Goal: Task Accomplishment & Management: Manage account settings

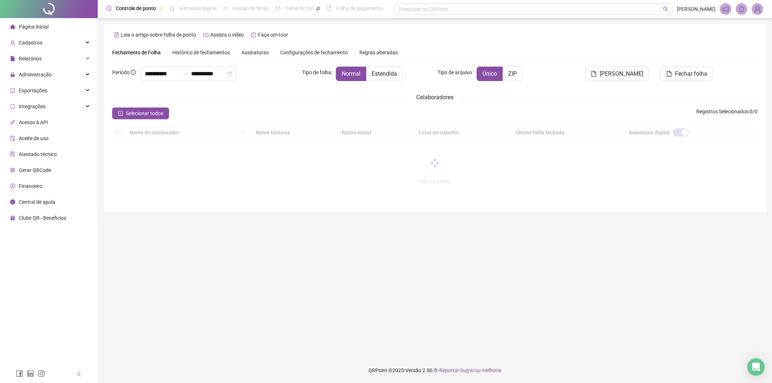
click at [739, 146] on div at bounding box center [434, 163] width 645 height 80
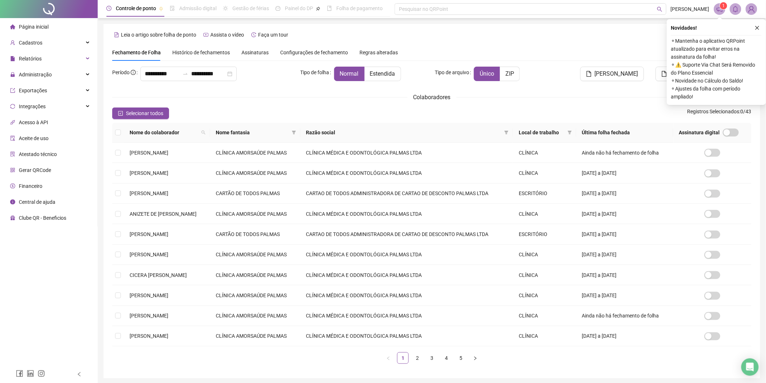
click at [49, 301] on div "Página inicial Cadastros Relatórios Administração Exportações Integrações Acess…" at bounding box center [49, 183] width 98 height 366
click at [58, 72] on div "Administração" at bounding box center [48, 74] width 94 height 14
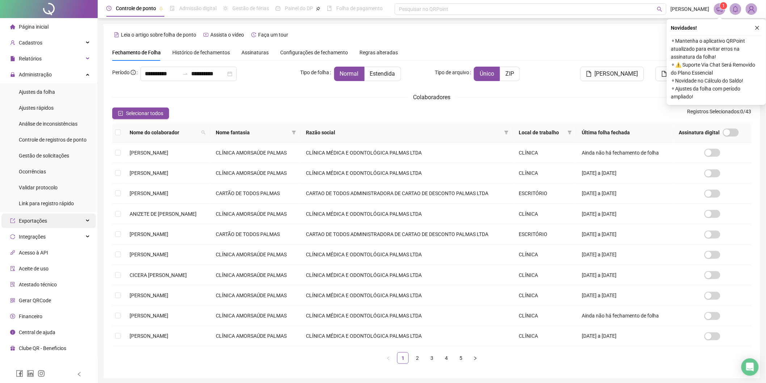
click at [61, 218] on div "Exportações" at bounding box center [48, 221] width 94 height 14
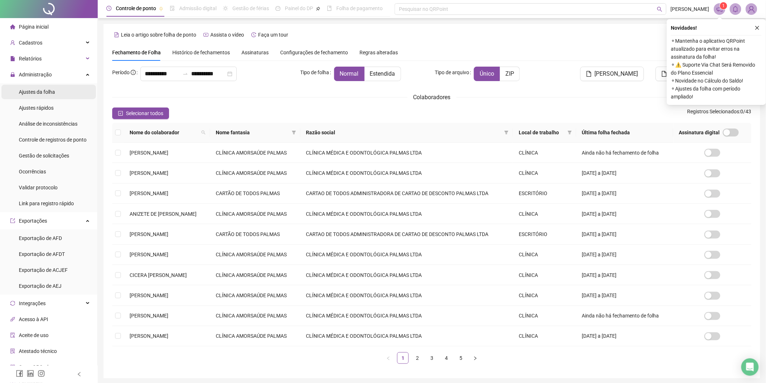
click at [51, 98] on div "Ajustes da folha" at bounding box center [37, 92] width 36 height 14
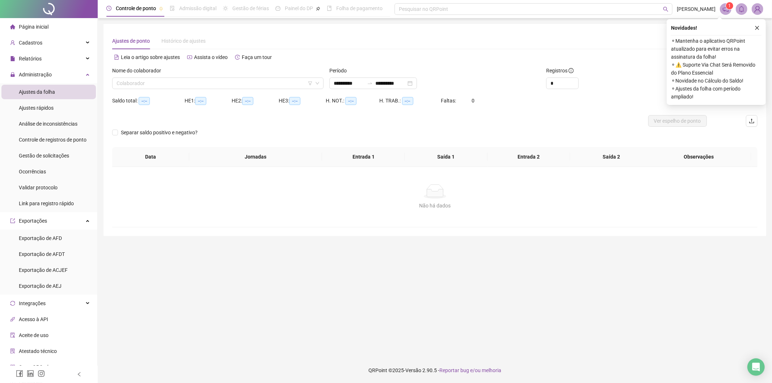
type input "**********"
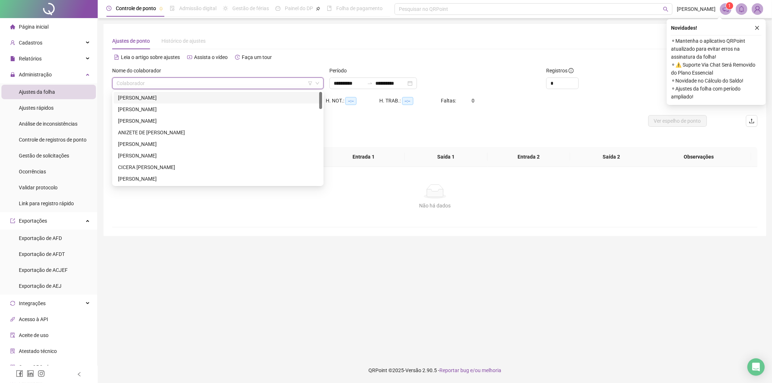
click at [207, 82] on input "search" at bounding box center [215, 83] width 196 height 11
type input "**"
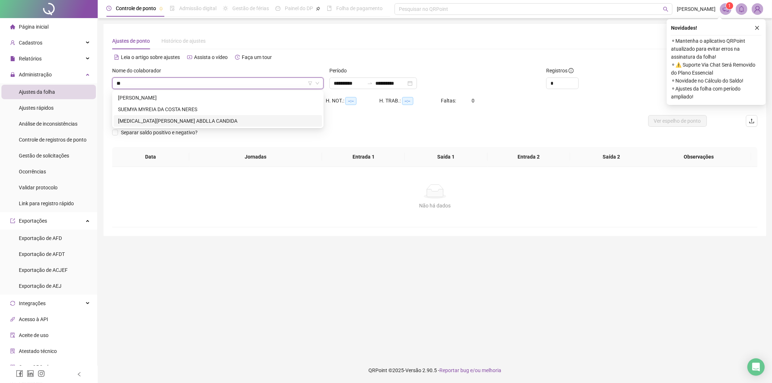
click at [182, 120] on div "[MEDICAL_DATA][PERSON_NAME] ABDLLA CANDIDA" at bounding box center [218, 121] width 200 height 8
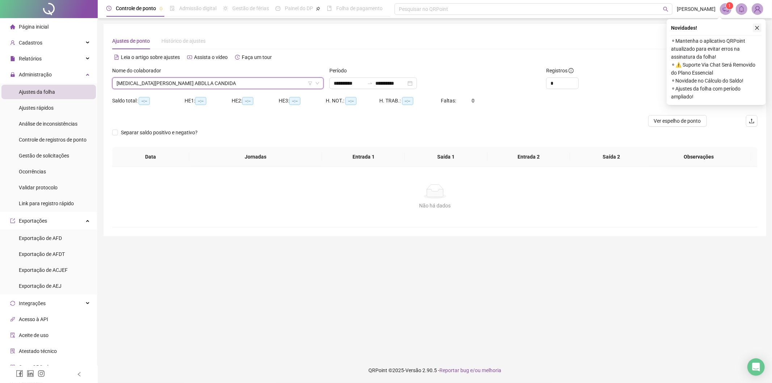
click at [758, 28] on icon "close" at bounding box center [757, 27] width 5 height 5
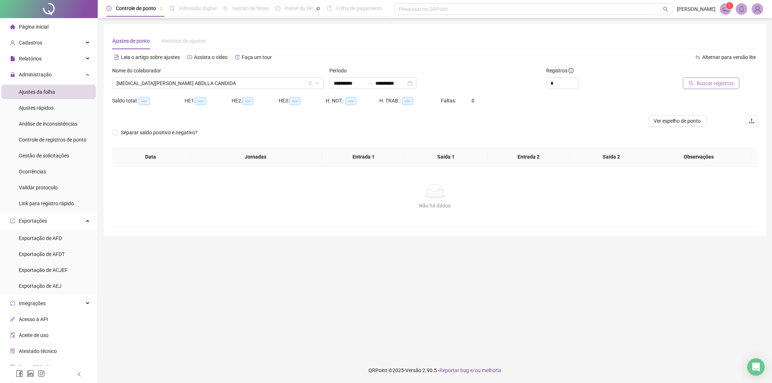
click at [724, 82] on span "Buscar registros" at bounding box center [715, 83] width 37 height 8
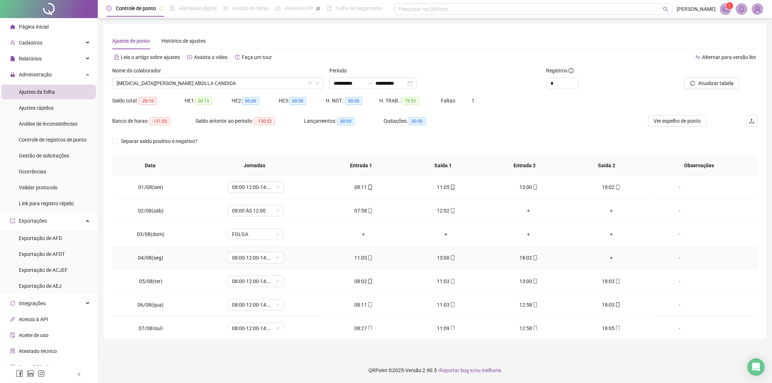
click at [155, 262] on td "04/08(seg)" at bounding box center [150, 258] width 77 height 24
click at [155, 261] on span "04/08(seg)" at bounding box center [150, 258] width 25 height 6
copy span "04/08(seg)"
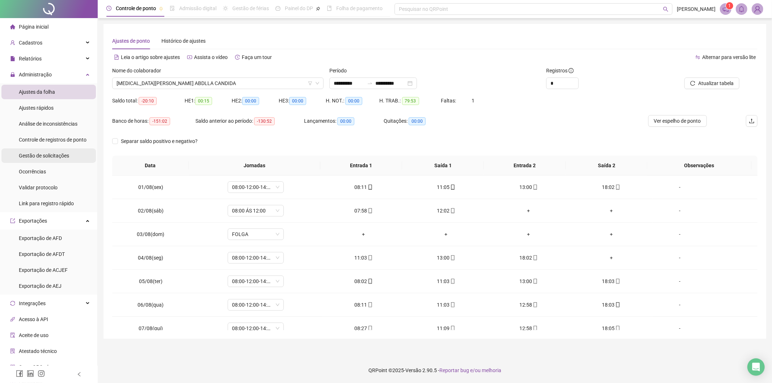
click at [60, 150] on div "Gestão de solicitações" at bounding box center [44, 155] width 50 height 14
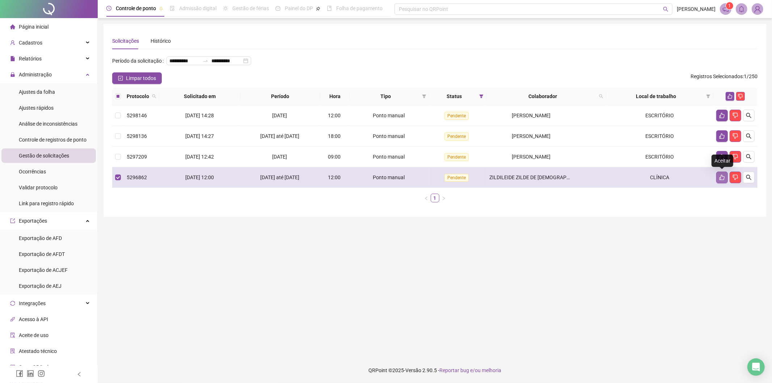
click at [723, 179] on icon "like" at bounding box center [722, 177] width 6 height 6
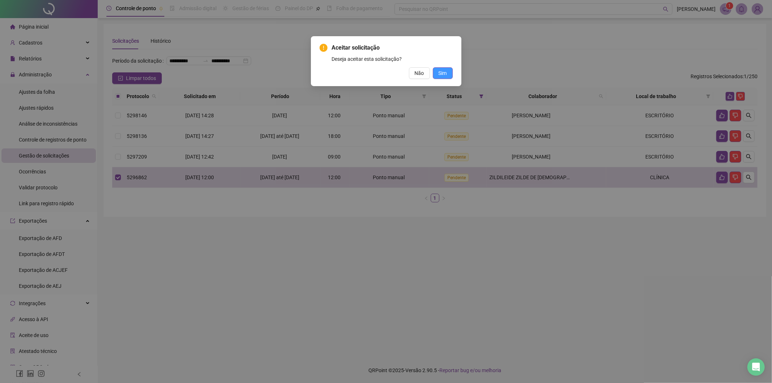
click at [447, 71] on span "Sim" at bounding box center [443, 73] width 8 height 8
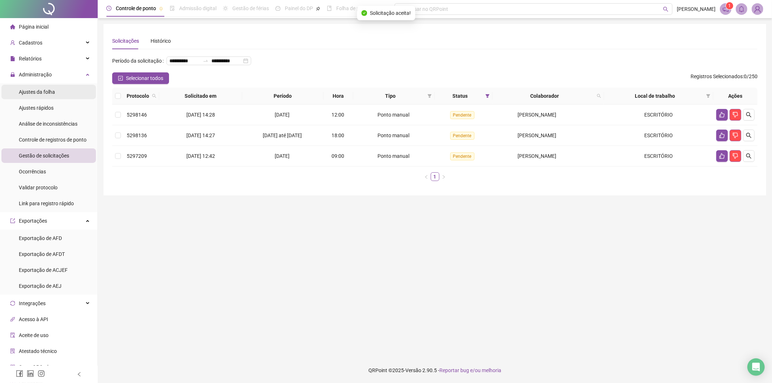
click at [41, 89] on span "Ajustes da folha" at bounding box center [37, 92] width 36 height 6
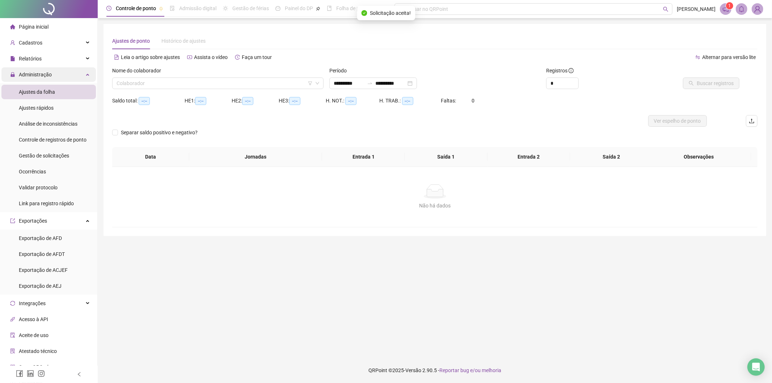
type input "**********"
click at [214, 78] on input "search" at bounding box center [215, 83] width 196 height 11
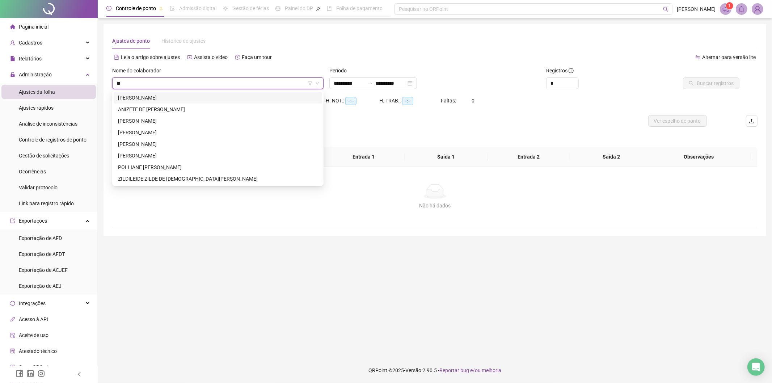
type input "***"
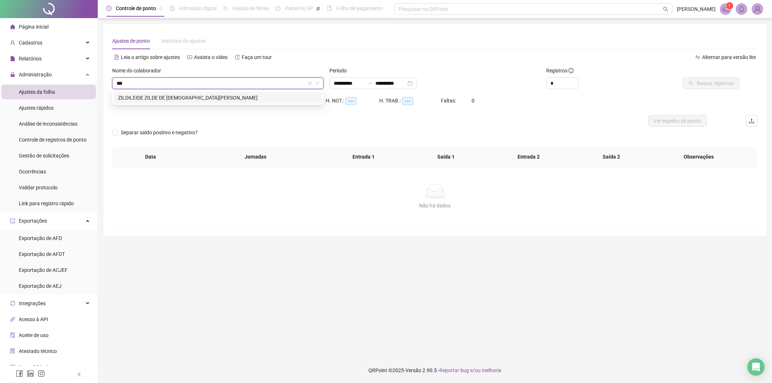
click at [216, 93] on div "ZILDILEIDE ZILDE DE [DEMOGRAPHIC_DATA][PERSON_NAME]" at bounding box center [218, 98] width 209 height 12
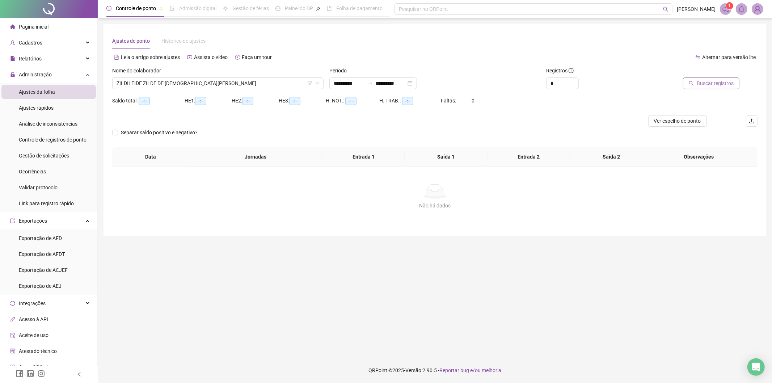
click at [690, 81] on icon "search" at bounding box center [691, 83] width 5 height 5
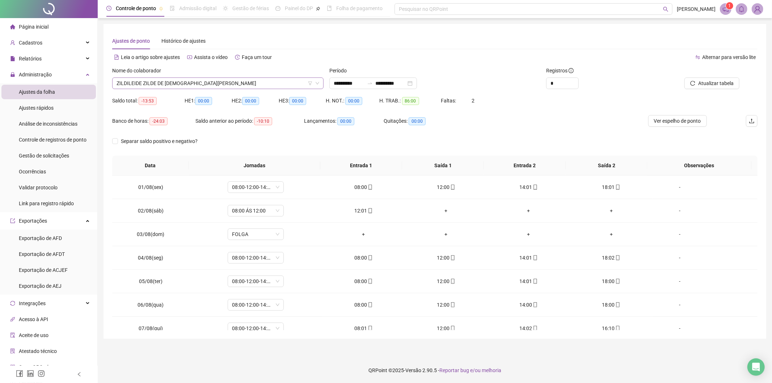
click at [167, 89] on div "Nome do colaborador ZILDILEIDE ZILDE DE [PERSON_NAME]" at bounding box center [217, 81] width 217 height 28
click at [165, 87] on span "ZILDILEIDE ZILDE DE [DEMOGRAPHIC_DATA][PERSON_NAME]" at bounding box center [218, 83] width 203 height 11
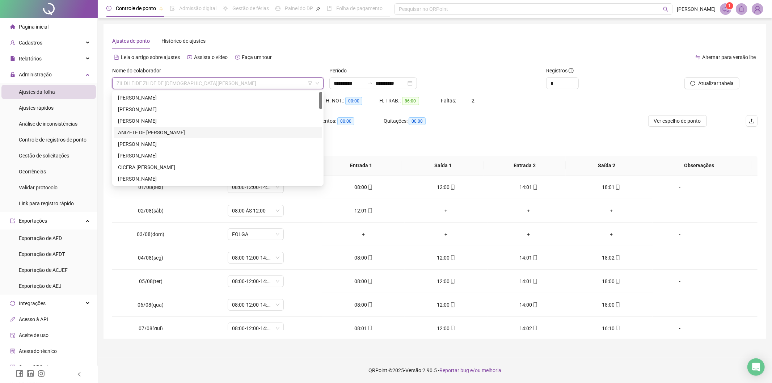
click at [151, 130] on div "ANIZETE DE [PERSON_NAME]" at bounding box center [218, 133] width 200 height 8
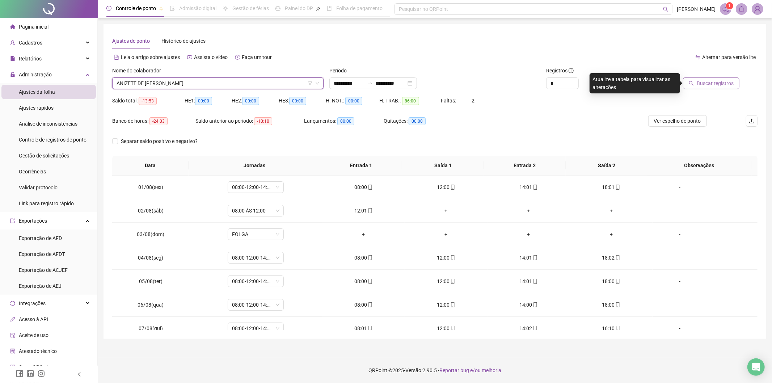
click at [722, 84] on span "Buscar registros" at bounding box center [715, 83] width 37 height 8
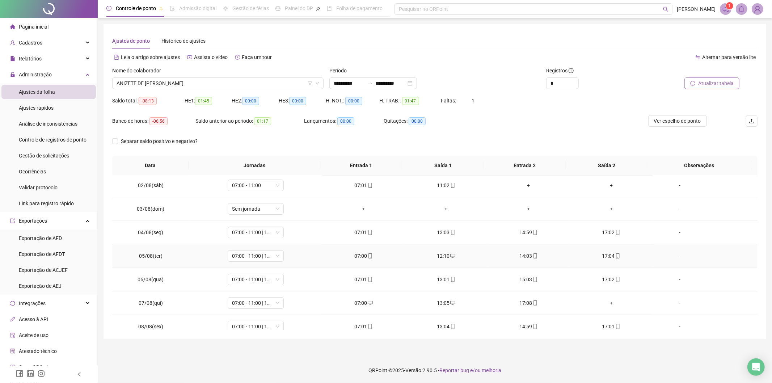
scroll to position [45, 0]
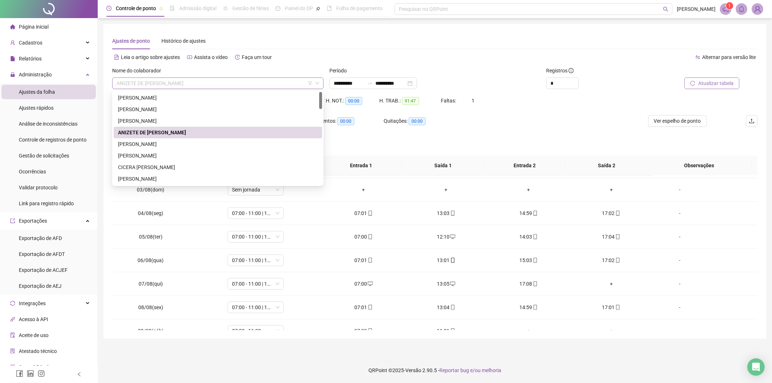
click at [193, 85] on span "ANIZETE DE [PERSON_NAME]" at bounding box center [218, 83] width 203 height 11
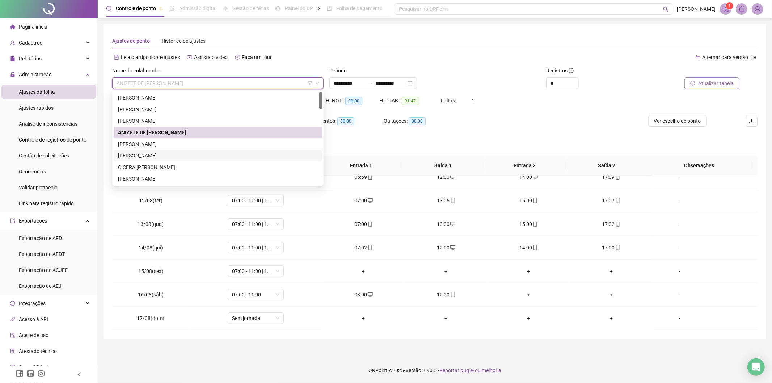
click at [145, 156] on div "[PERSON_NAME]" at bounding box center [218, 156] width 200 height 8
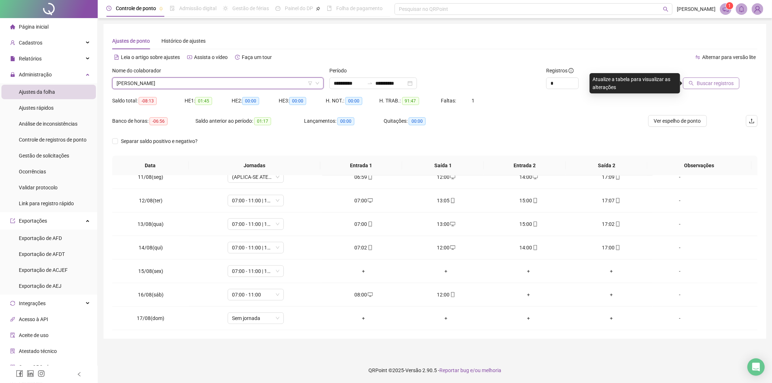
click at [718, 83] on span "Buscar registros" at bounding box center [715, 83] width 37 height 8
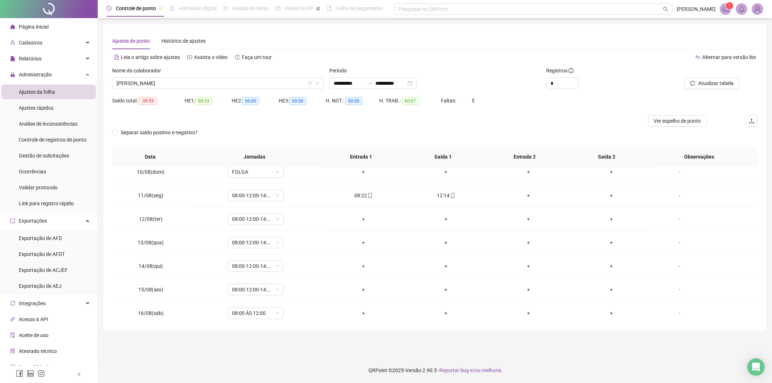
scroll to position [206, 0]
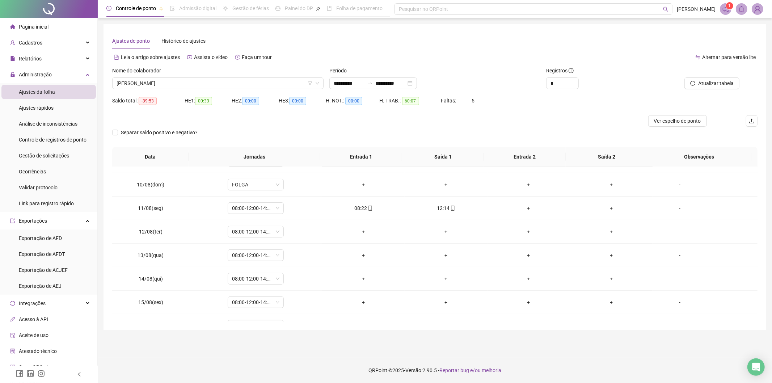
click at [651, 70] on div "Registros *" at bounding box center [597, 81] width 109 height 28
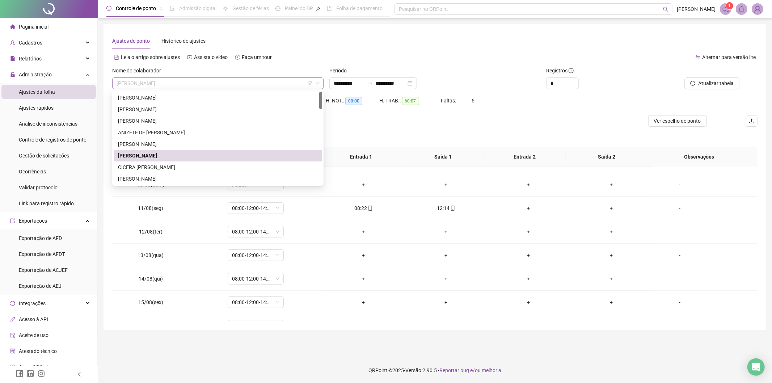
click at [141, 81] on span "[PERSON_NAME]" at bounding box center [218, 83] width 203 height 11
click at [151, 164] on div "CICERA [PERSON_NAME]" at bounding box center [218, 167] width 200 height 8
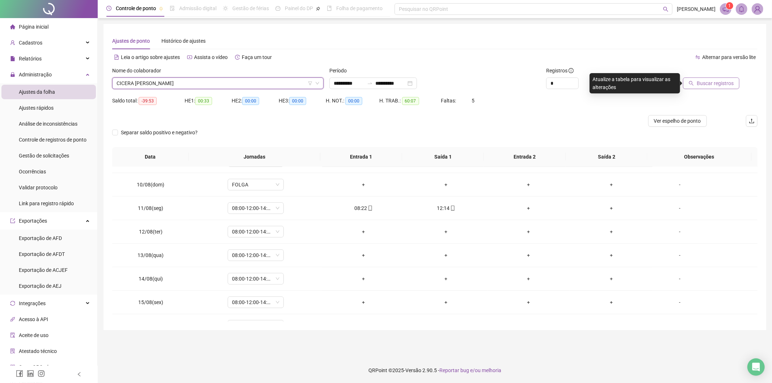
click at [714, 87] on button "Buscar registros" at bounding box center [711, 83] width 56 height 12
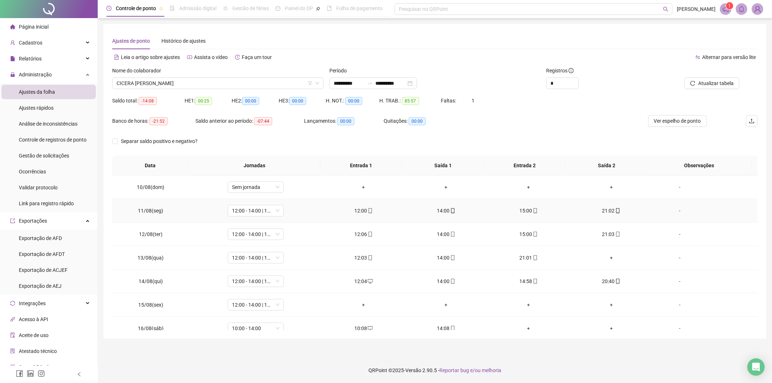
scroll to position [245, 0]
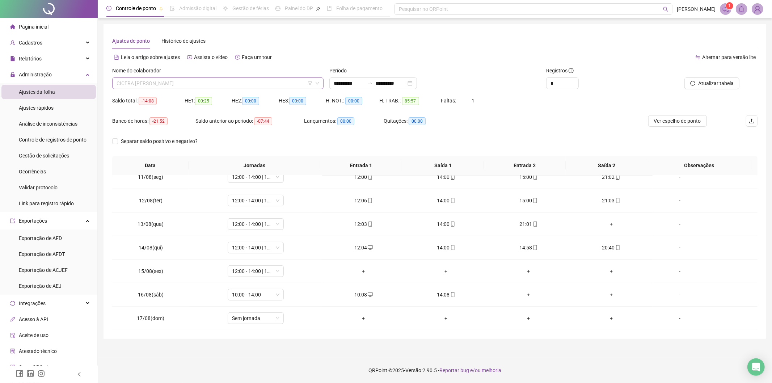
click at [218, 82] on span "CICERA [PERSON_NAME]" at bounding box center [218, 83] width 203 height 11
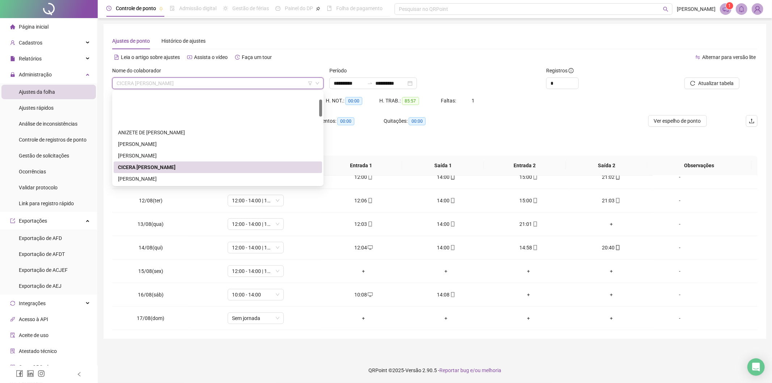
scroll to position [40, 0]
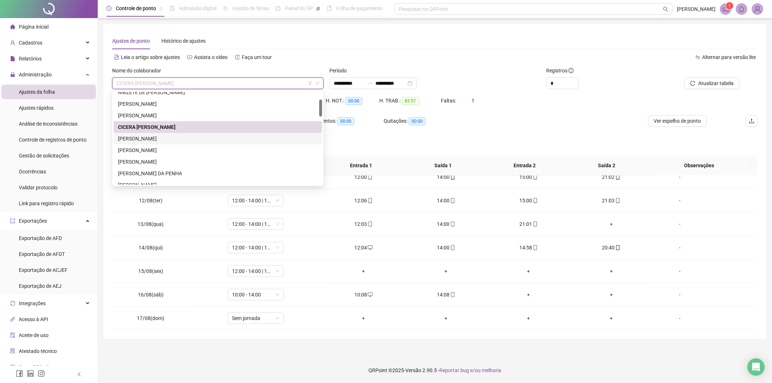
click at [149, 136] on div "[PERSON_NAME]" at bounding box center [218, 139] width 200 height 8
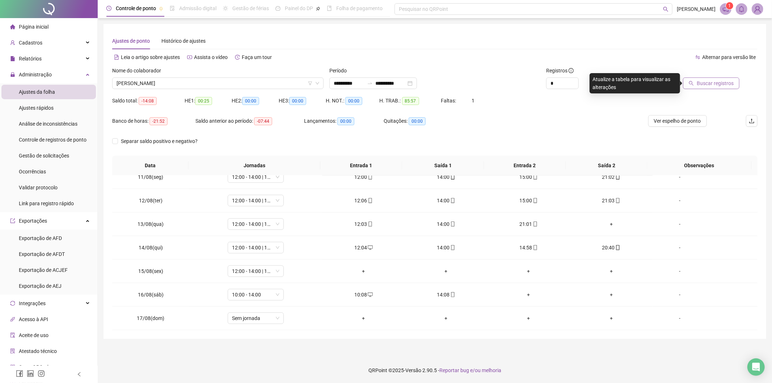
click at [708, 84] on span "Buscar registros" at bounding box center [715, 83] width 37 height 8
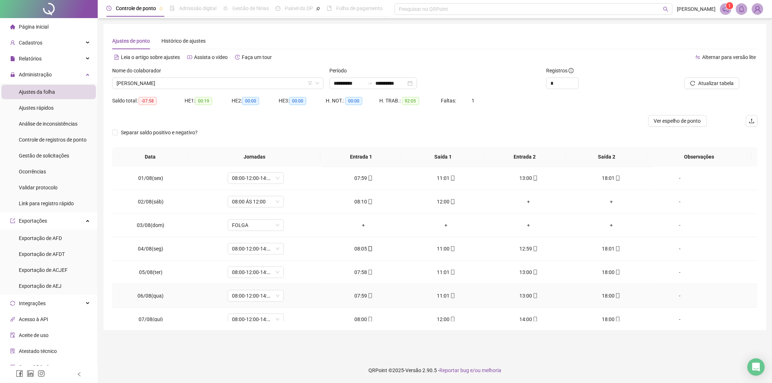
scroll to position [0, 0]
click at [153, 82] on span "[PERSON_NAME]" at bounding box center [218, 83] width 203 height 11
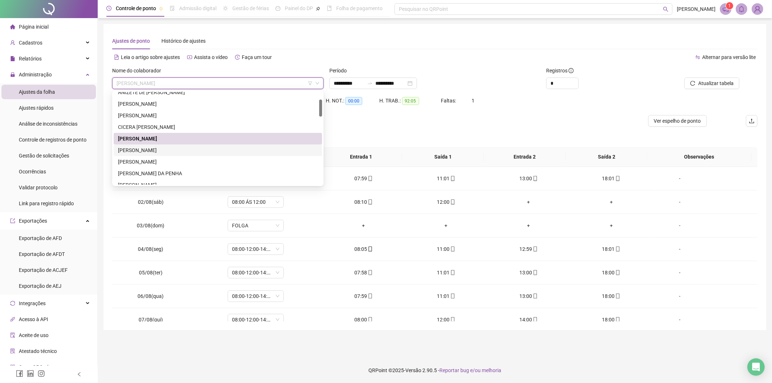
click at [140, 151] on div "[PERSON_NAME]" at bounding box center [218, 150] width 200 height 8
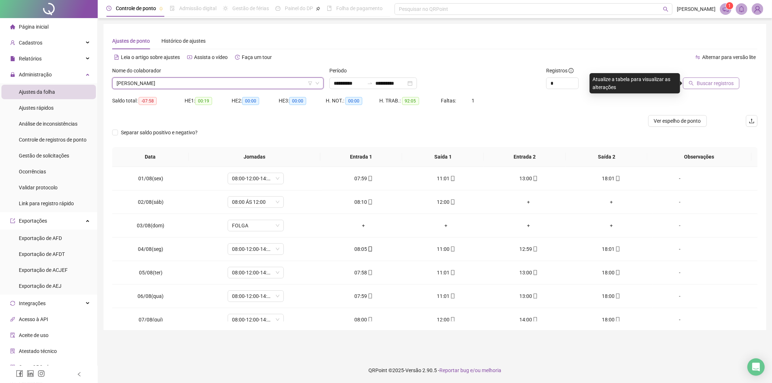
click at [703, 84] on span "Buscar registros" at bounding box center [715, 83] width 37 height 8
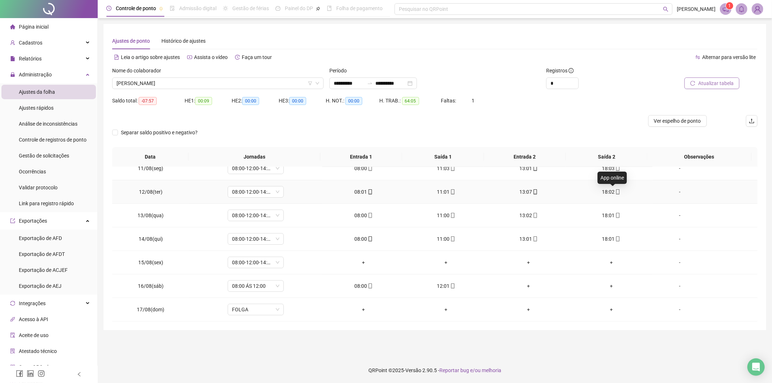
scroll to position [128, 0]
click at [203, 81] on span "[PERSON_NAME]" at bounding box center [218, 83] width 203 height 11
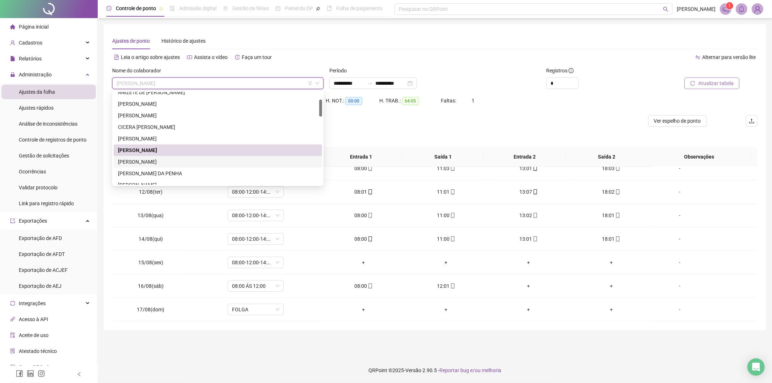
click at [152, 162] on div "[PERSON_NAME]" at bounding box center [218, 162] width 200 height 8
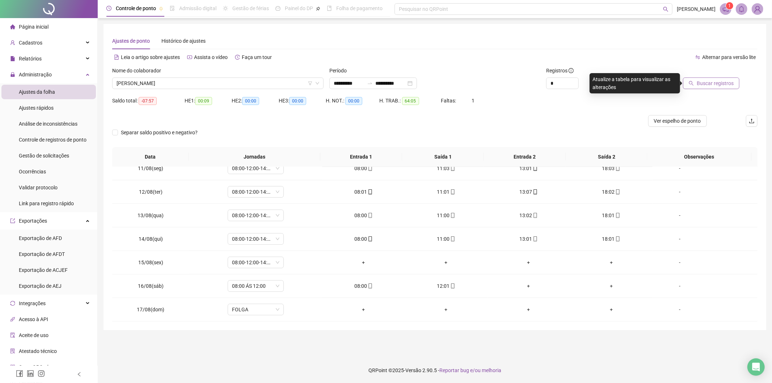
click at [699, 84] on span "Buscar registros" at bounding box center [715, 83] width 37 height 8
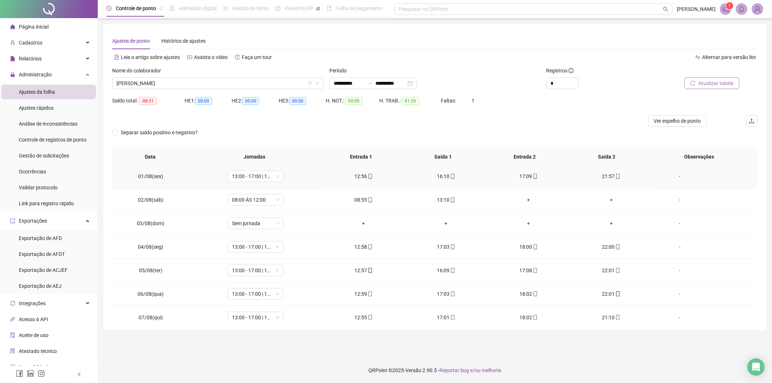
scroll to position [0, 0]
click at [203, 84] on span "[PERSON_NAME]" at bounding box center [218, 83] width 203 height 11
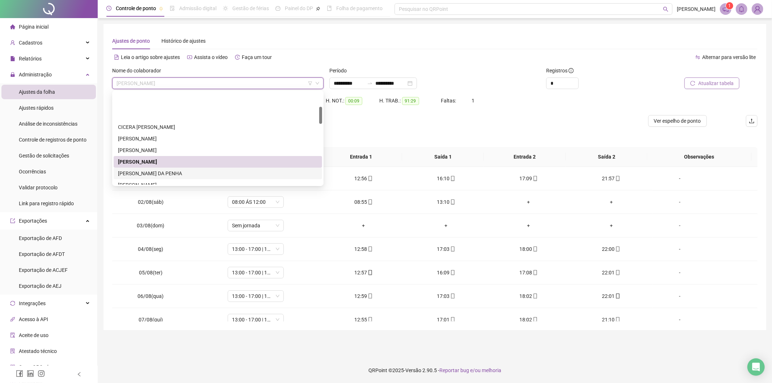
scroll to position [80, 0]
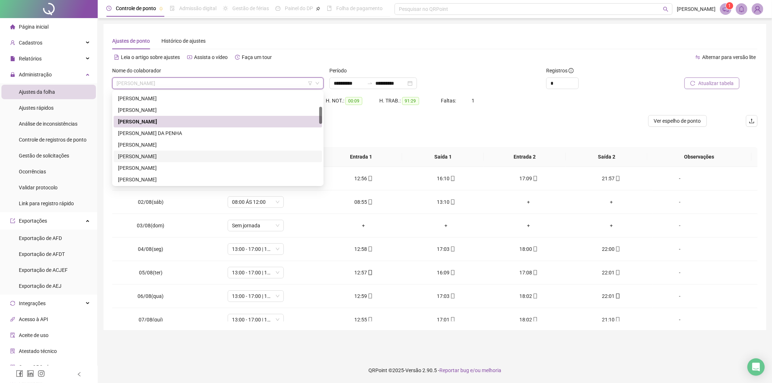
click at [139, 155] on div "[PERSON_NAME]" at bounding box center [218, 156] width 200 height 8
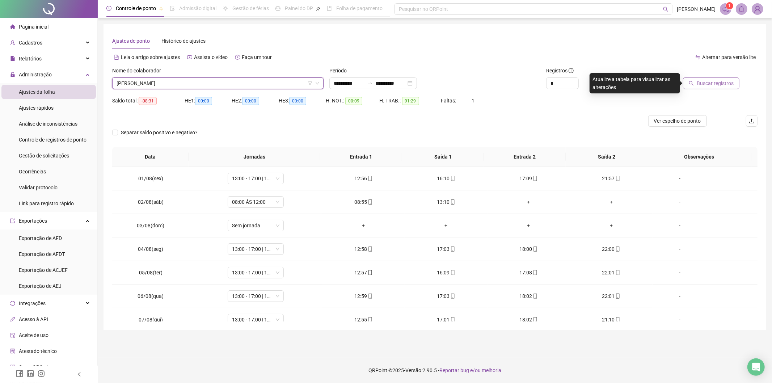
click at [702, 81] on span "Buscar registros" at bounding box center [715, 83] width 37 height 8
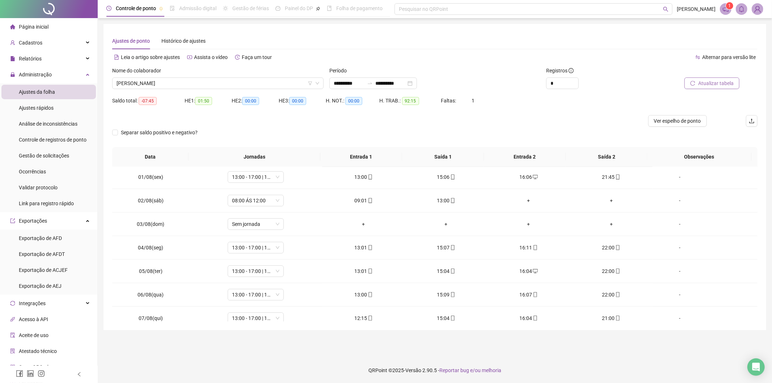
scroll to position [0, 0]
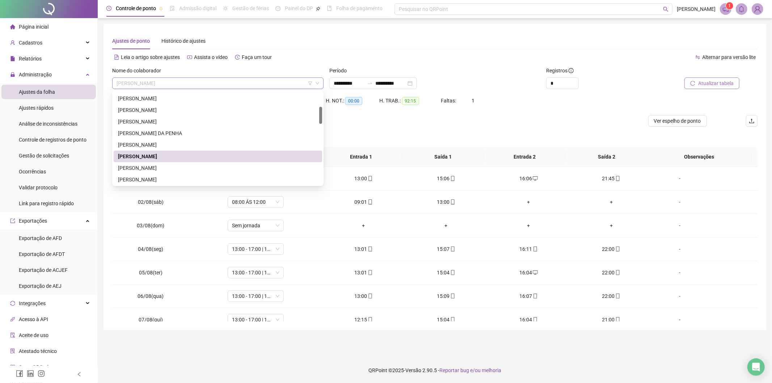
click at [185, 80] on span "[PERSON_NAME]" at bounding box center [218, 83] width 203 height 11
click at [151, 167] on div "[PERSON_NAME]" at bounding box center [218, 168] width 200 height 8
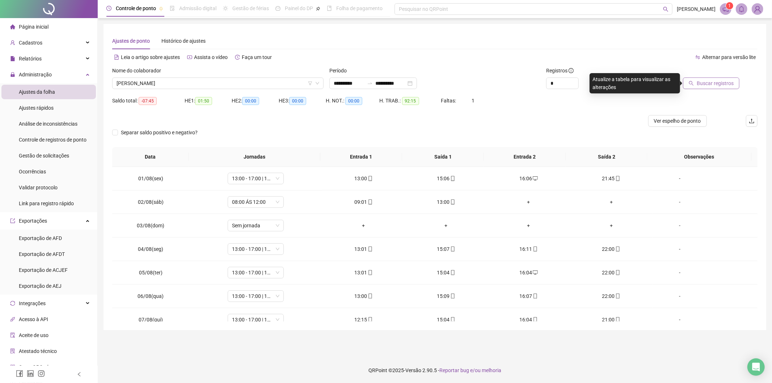
click at [703, 80] on span "Buscar registros" at bounding box center [715, 83] width 37 height 8
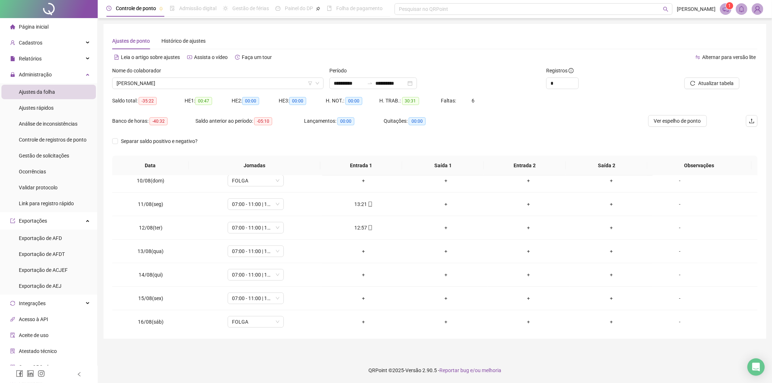
scroll to position [245, 0]
click at [187, 91] on div "Nome do colaborador [PERSON_NAME]" at bounding box center [217, 81] width 217 height 28
click at [181, 84] on span "[PERSON_NAME]" at bounding box center [218, 83] width 203 height 11
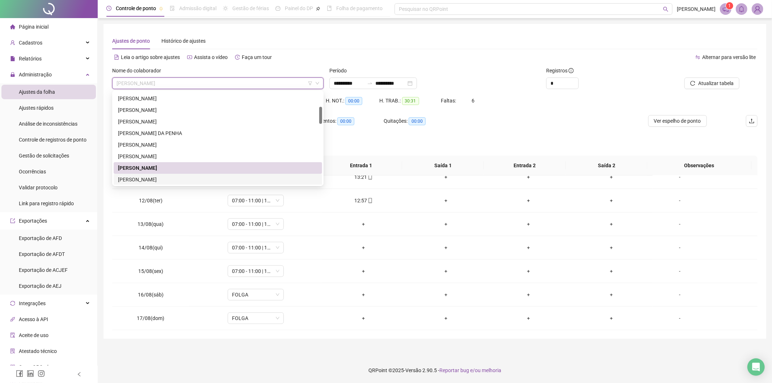
drag, startPoint x: 137, startPoint y: 181, endPoint x: 443, endPoint y: 140, distance: 309.1
click at [136, 181] on div "[PERSON_NAME]" at bounding box center [218, 180] width 200 height 8
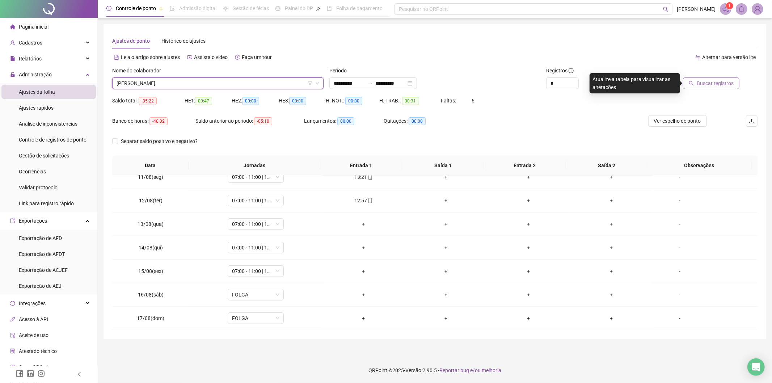
click at [725, 81] on span "Buscar registros" at bounding box center [715, 83] width 37 height 8
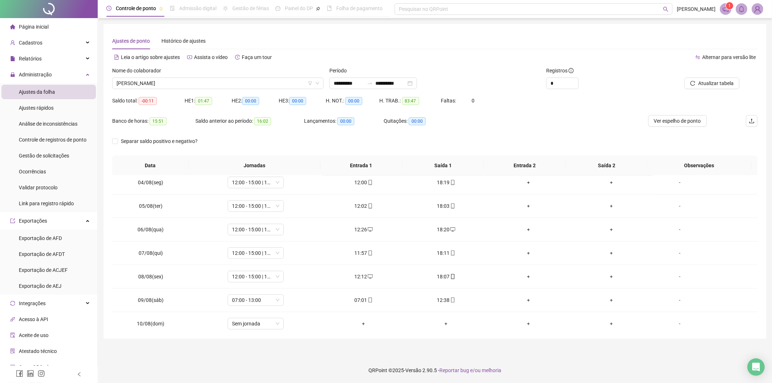
scroll to position [121, 0]
click at [171, 80] on span "[PERSON_NAME]" at bounding box center [218, 83] width 203 height 11
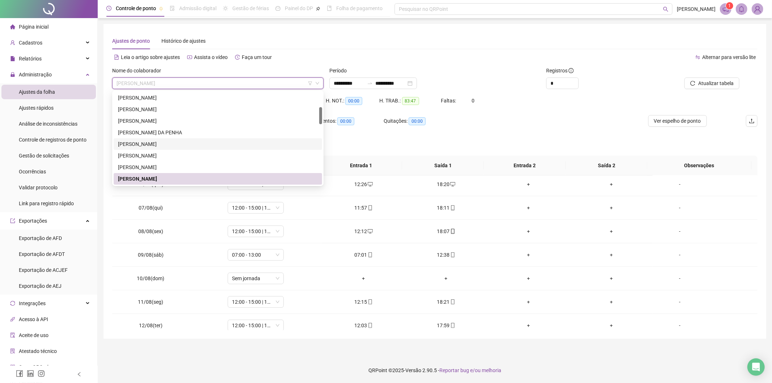
scroll to position [161, 0]
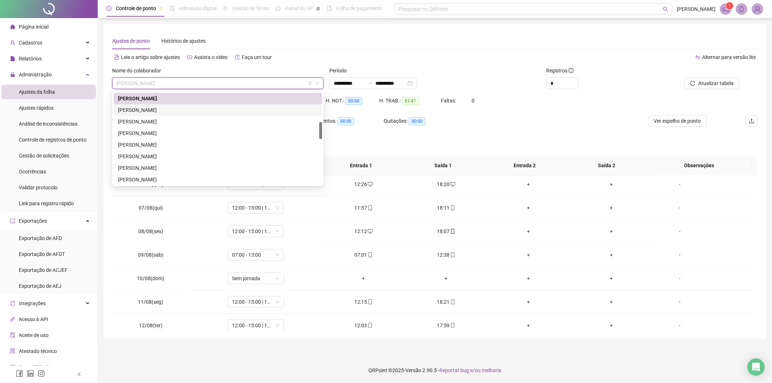
click at [150, 113] on div "[PERSON_NAME]" at bounding box center [218, 110] width 200 height 8
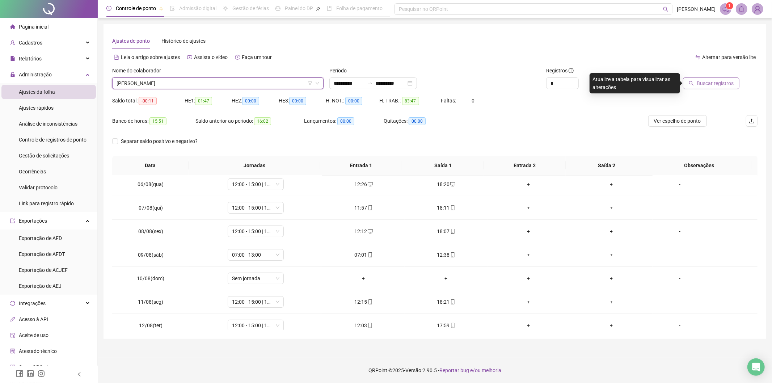
click at [719, 87] on span "Buscar registros" at bounding box center [715, 83] width 37 height 8
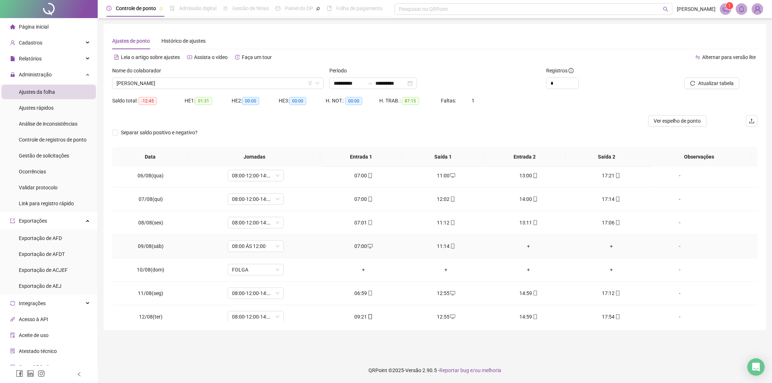
scroll to position [246, 0]
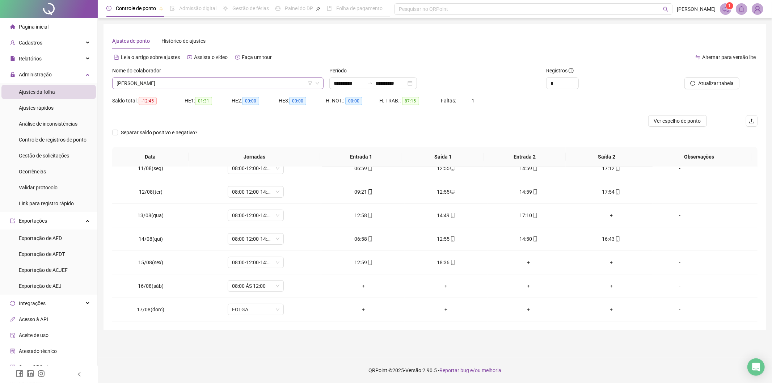
click at [224, 82] on span "[PERSON_NAME]" at bounding box center [218, 83] width 203 height 11
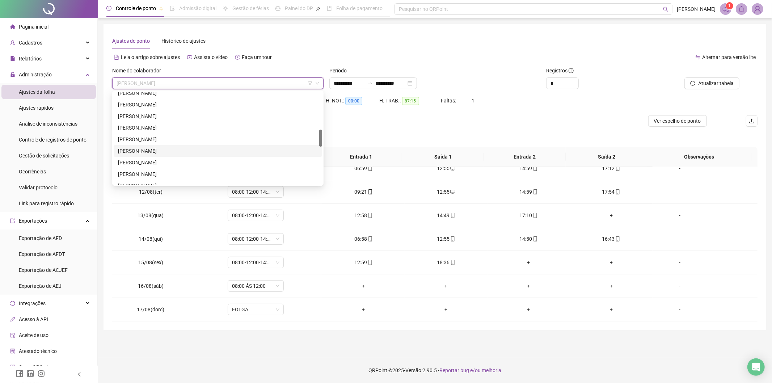
scroll to position [242, 0]
click at [142, 169] on div "[PERSON_NAME]" at bounding box center [218, 169] width 200 height 8
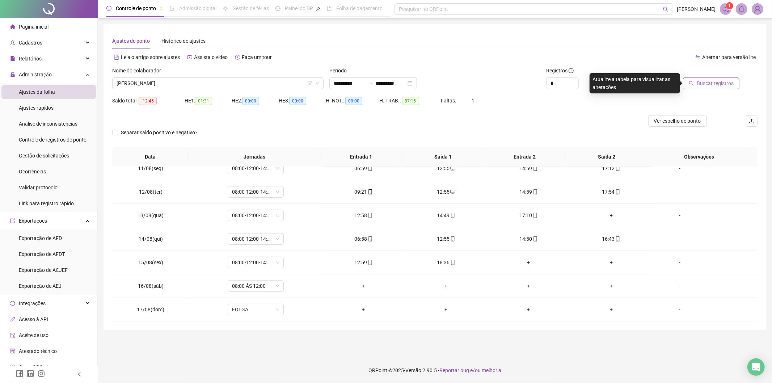
click at [708, 78] on button "Buscar registros" at bounding box center [711, 83] width 56 height 12
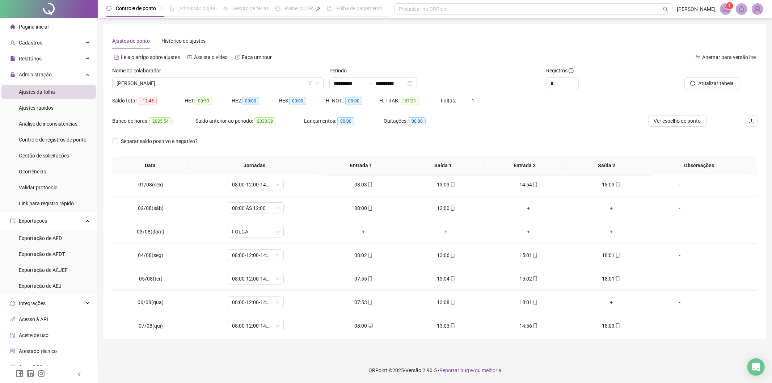
scroll to position [0, 0]
click at [149, 304] on span "06/08(qua)" at bounding box center [151, 305] width 26 height 6
copy span "06/08(qua)"
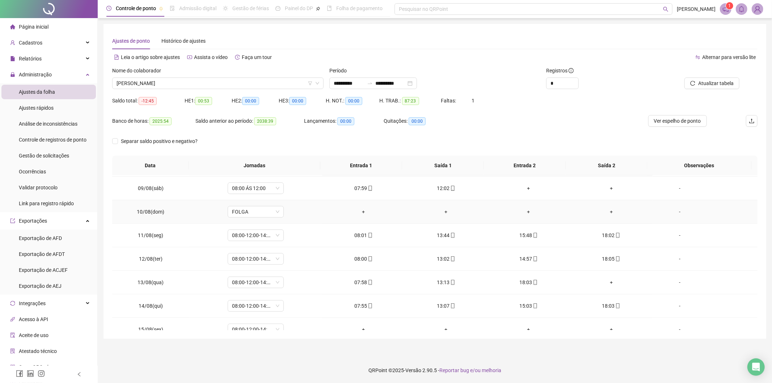
scroll to position [201, 0]
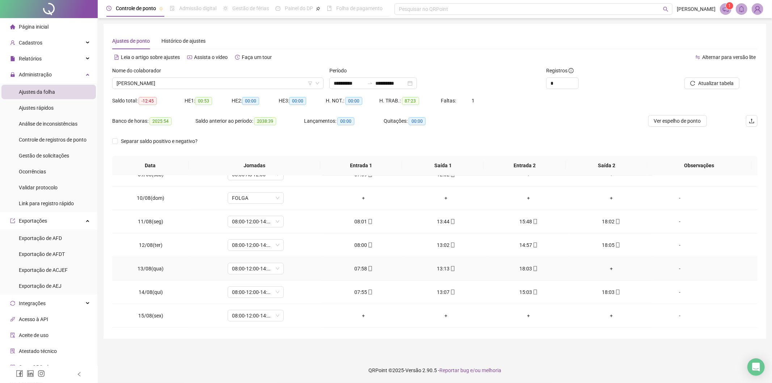
click at [158, 270] on span "13/08(qua)" at bounding box center [151, 269] width 26 height 6
copy span "13/08(qua)"
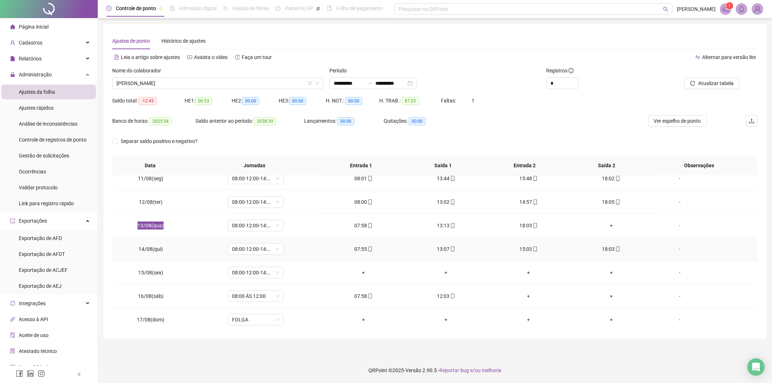
scroll to position [245, 0]
drag, startPoint x: 652, startPoint y: 75, endPoint x: 631, endPoint y: 77, distance: 21.1
click at [652, 75] on div "Atualizar tabela" at bounding box center [706, 81] width 109 height 28
click at [190, 78] on span "[PERSON_NAME]" at bounding box center [218, 83] width 203 height 11
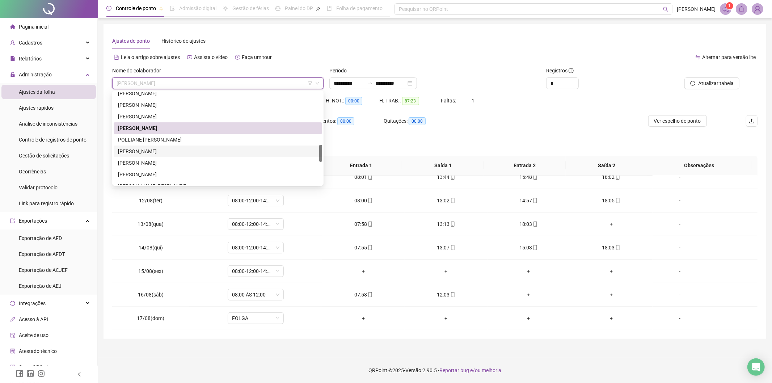
scroll to position [323, 0]
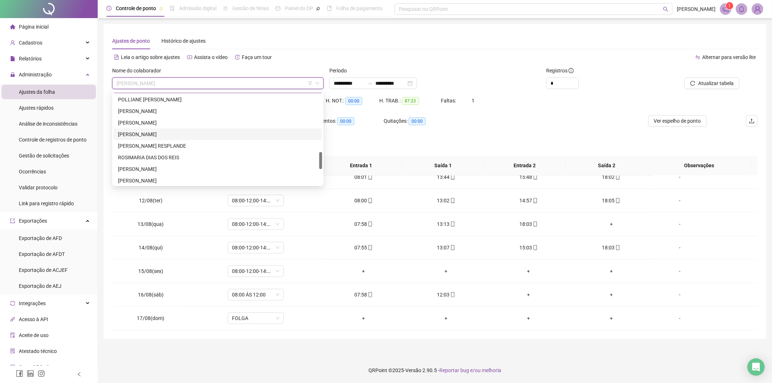
click at [134, 133] on div "[PERSON_NAME]" at bounding box center [218, 134] width 200 height 8
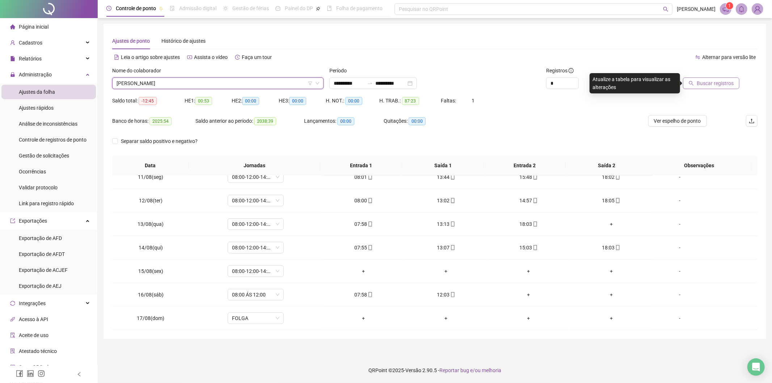
click at [721, 86] on span "Buscar registros" at bounding box center [715, 83] width 37 height 8
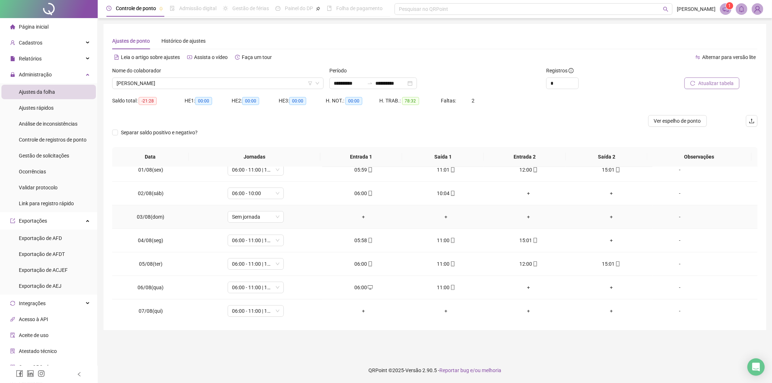
scroll to position [0, 0]
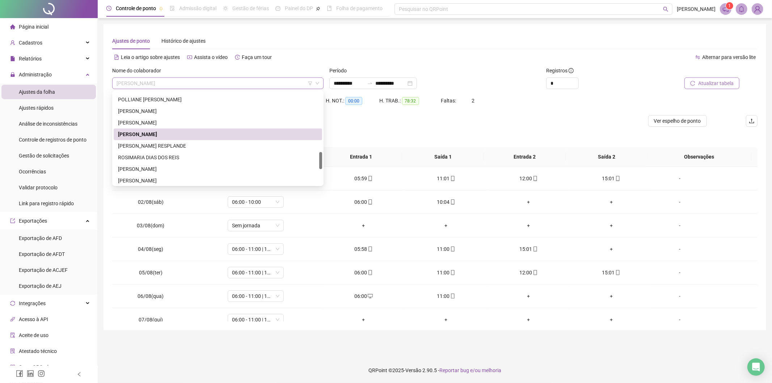
click at [168, 82] on span "[PERSON_NAME]" at bounding box center [218, 83] width 203 height 11
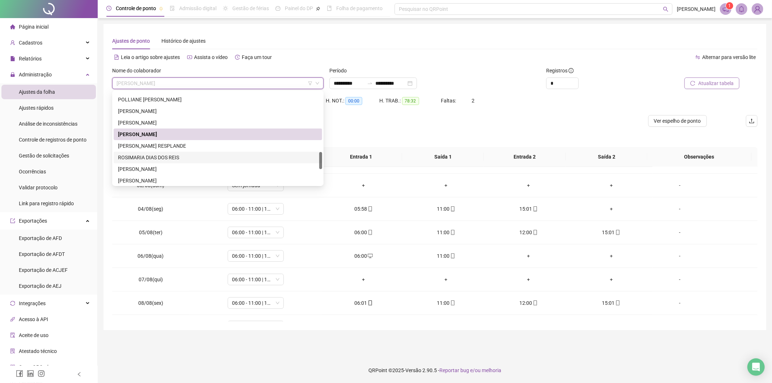
click at [146, 158] on div "ROSIMARIA DIAS DOS REIS" at bounding box center [218, 157] width 200 height 8
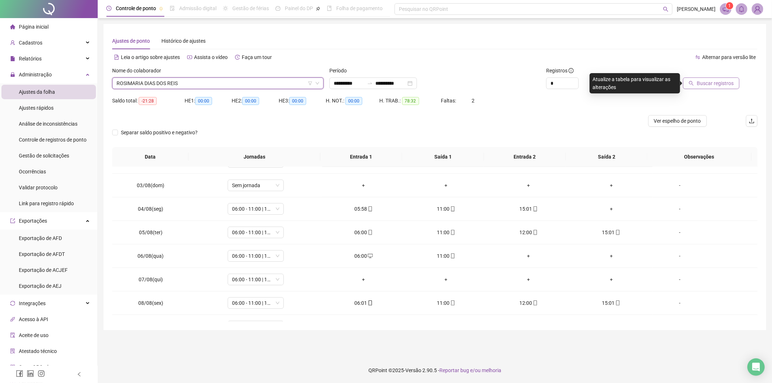
click at [700, 87] on span "Buscar registros" at bounding box center [715, 83] width 37 height 8
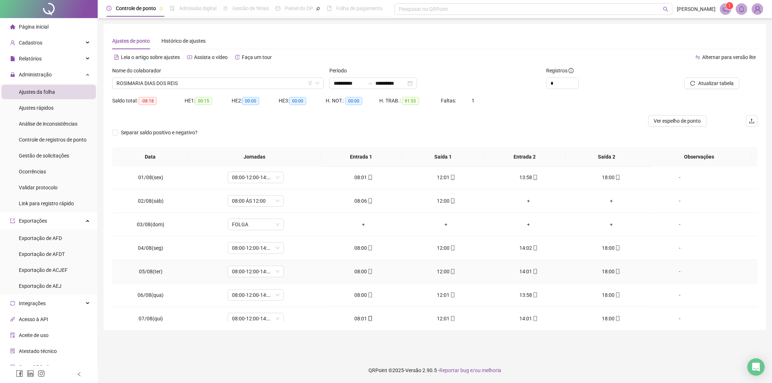
scroll to position [0, 0]
click at [185, 83] on span "ROSIMARIA DIAS DOS REIS" at bounding box center [218, 83] width 203 height 11
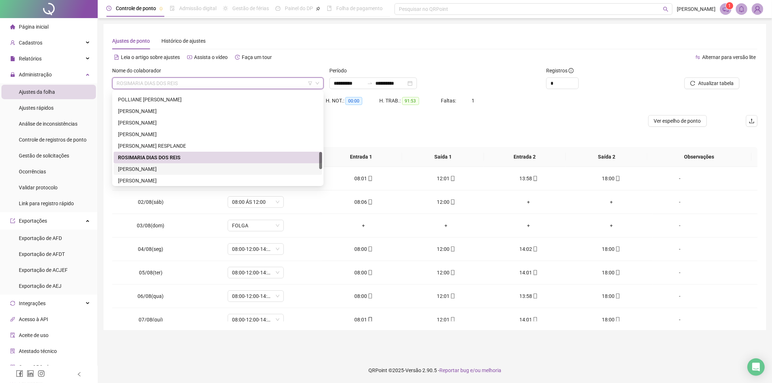
click at [154, 170] on div "[PERSON_NAME]" at bounding box center [218, 169] width 200 height 8
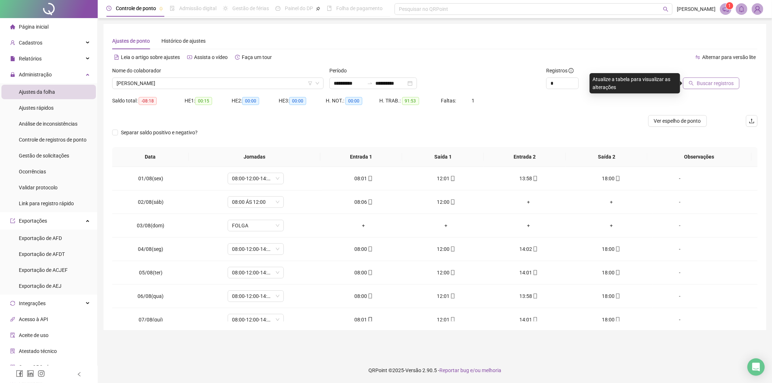
click at [699, 84] on span "Buscar registros" at bounding box center [715, 83] width 37 height 8
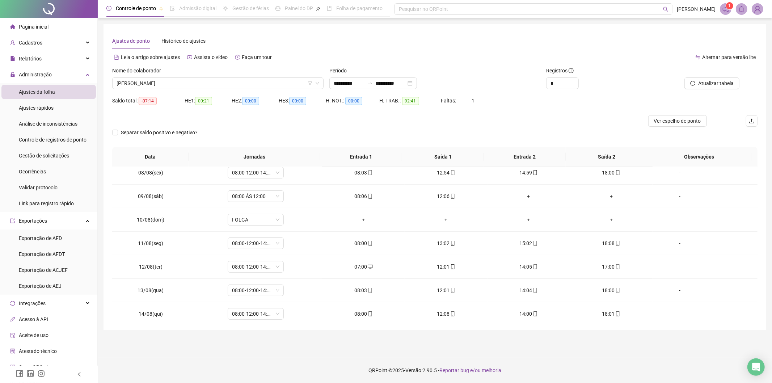
scroll to position [165, 0]
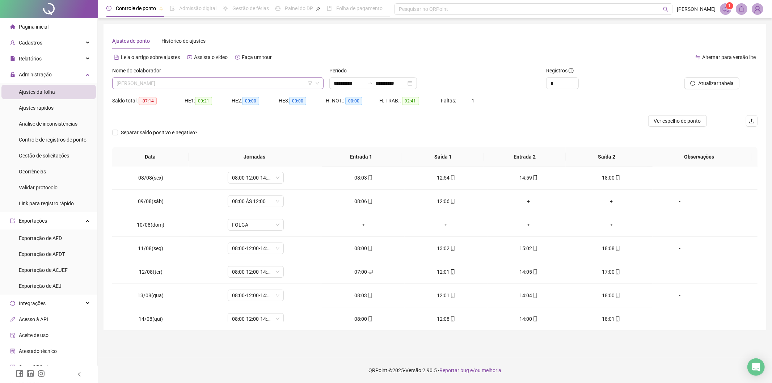
click at [174, 80] on span "[PERSON_NAME]" at bounding box center [218, 83] width 203 height 11
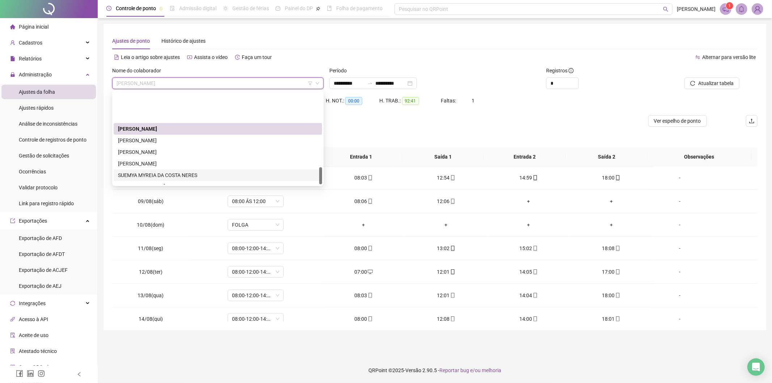
scroll to position [403, 0]
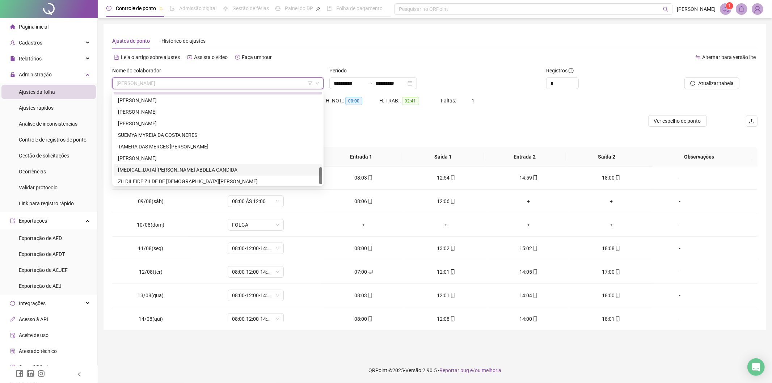
click at [165, 173] on div "[MEDICAL_DATA][PERSON_NAME] ABDLLA CANDIDA" at bounding box center [218, 170] width 200 height 8
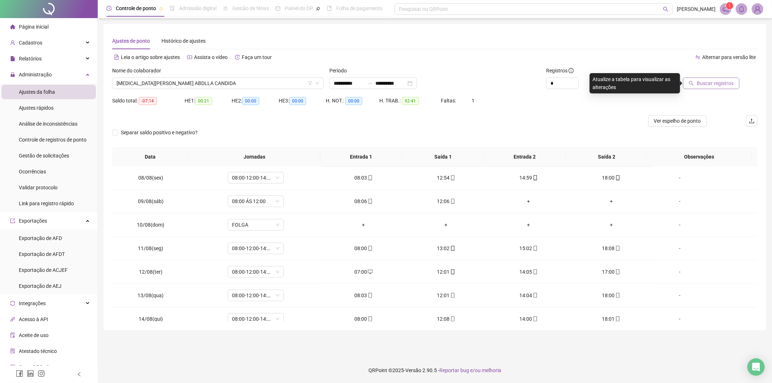
click at [702, 78] on button "Buscar registros" at bounding box center [711, 83] width 56 height 12
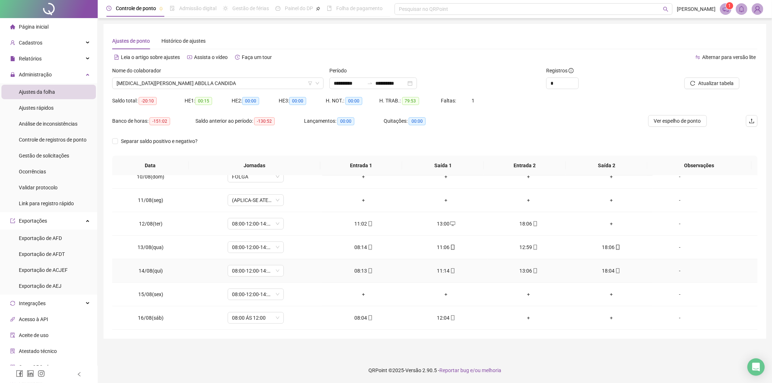
scroll to position [245, 0]
click at [147, 201] on span "12/08(ter)" at bounding box center [151, 201] width 24 height 6
copy span "12/08(ter)"
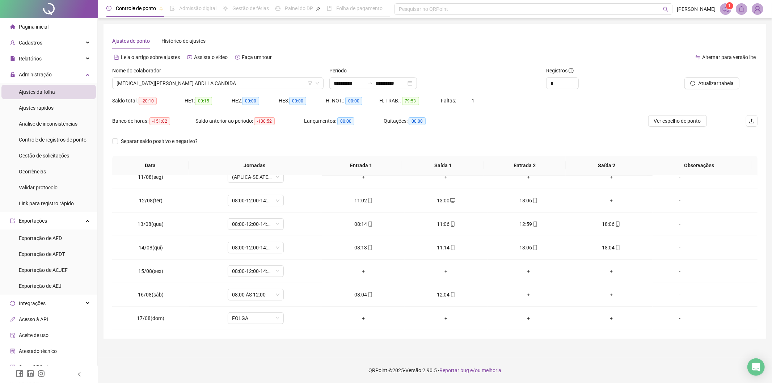
click at [656, 59] on div "Alternar para versão lite" at bounding box center [596, 57] width 323 height 12
click at [213, 85] on span "[MEDICAL_DATA][PERSON_NAME] ABDLLA CANDIDA" at bounding box center [218, 83] width 203 height 11
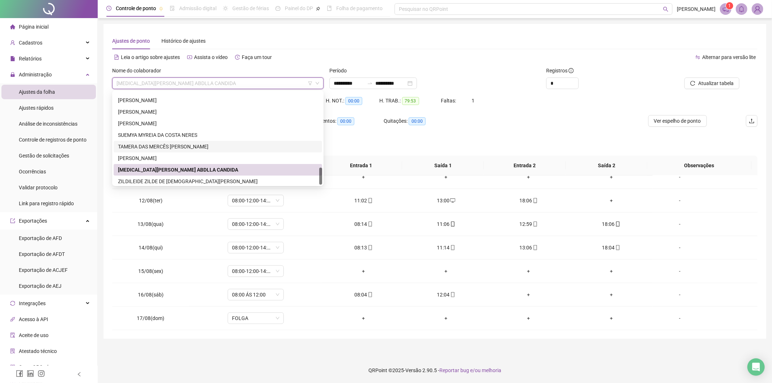
scroll to position [405, 0]
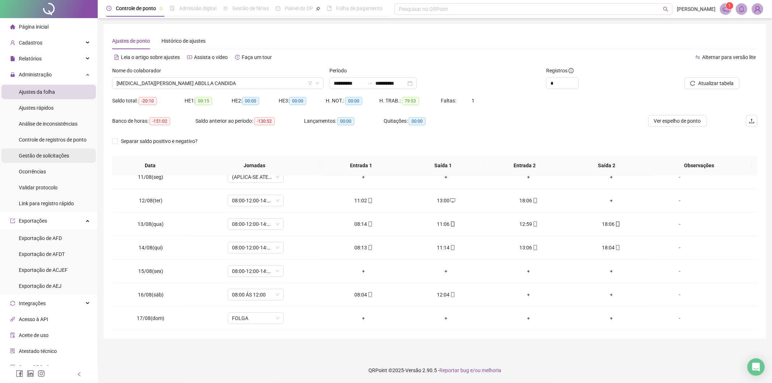
click at [52, 158] on span "Gestão de solicitações" at bounding box center [44, 156] width 50 height 6
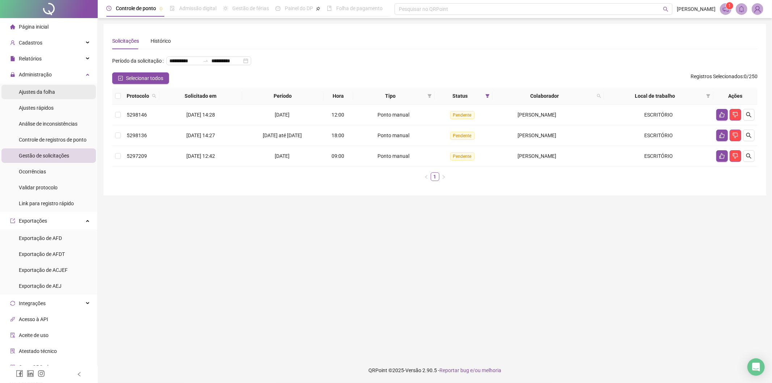
click at [51, 93] on span "Ajustes da folha" at bounding box center [37, 92] width 36 height 6
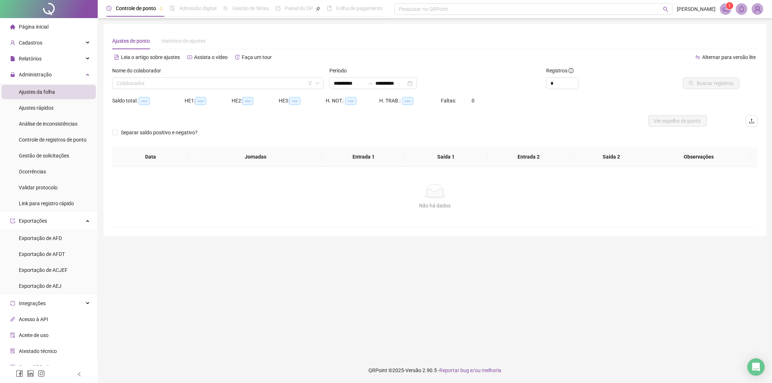
type input "**********"
click at [162, 84] on input "search" at bounding box center [215, 83] width 196 height 11
type input "***"
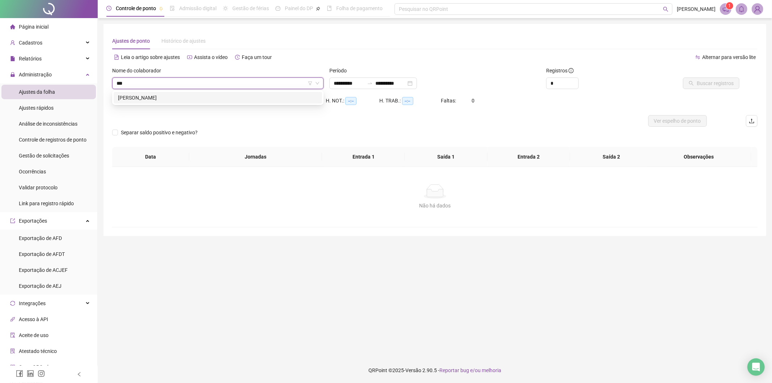
click at [220, 99] on div "[PERSON_NAME]" at bounding box center [218, 98] width 200 height 8
click at [700, 88] on button "Buscar registros" at bounding box center [711, 83] width 56 height 12
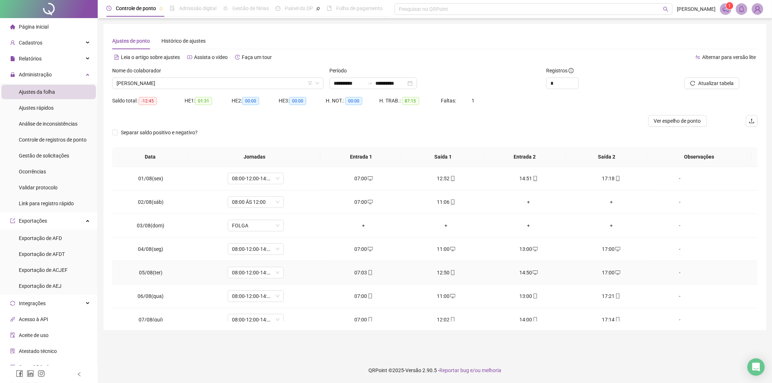
scroll to position [40, 0]
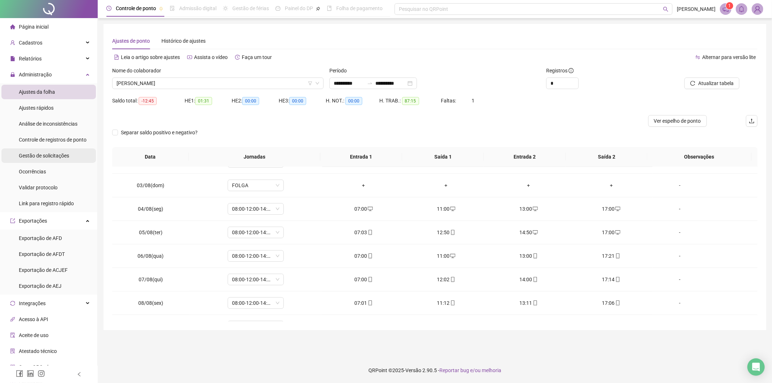
click at [55, 157] on span "Gestão de solicitações" at bounding box center [44, 156] width 50 height 6
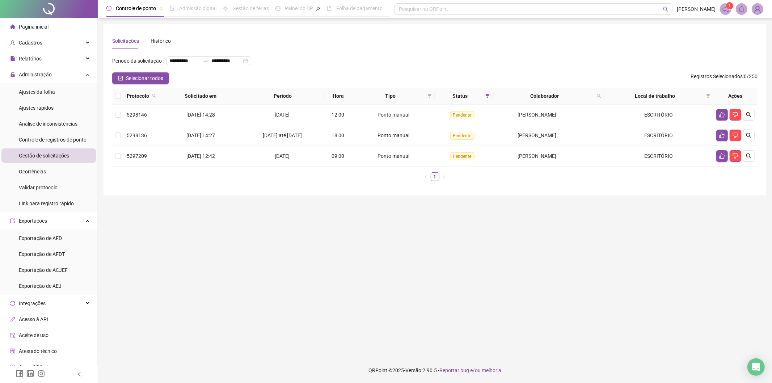
click at [59, 158] on span "Gestão de solicitações" at bounding box center [44, 156] width 50 height 6
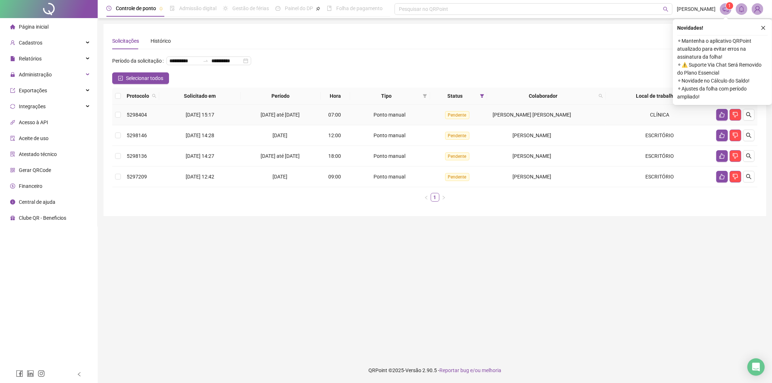
click at [123, 114] on td at bounding box center [118, 115] width 12 height 21
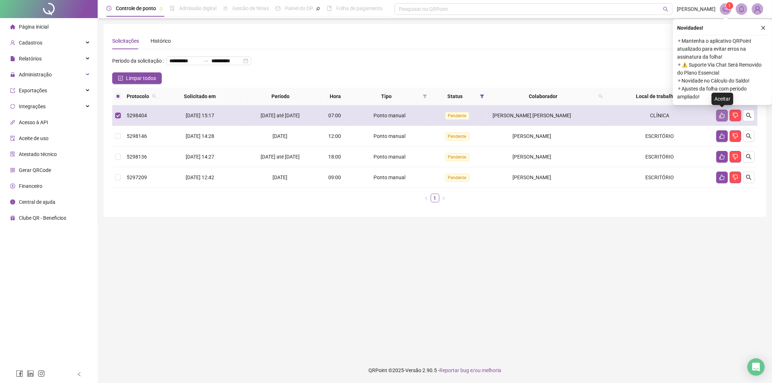
click at [723, 118] on icon "like" at bounding box center [722, 115] width 5 height 5
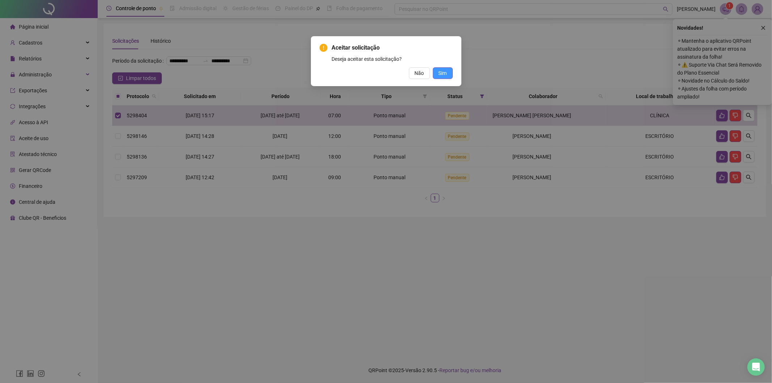
click at [449, 76] on button "Sim" at bounding box center [443, 73] width 20 height 12
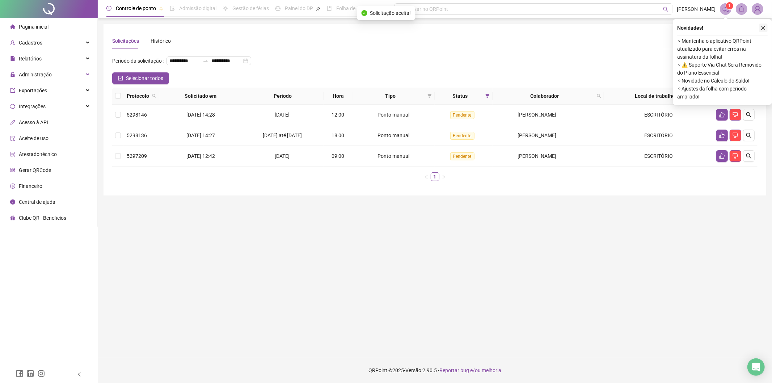
click at [764, 27] on icon "close" at bounding box center [764, 28] width 4 height 4
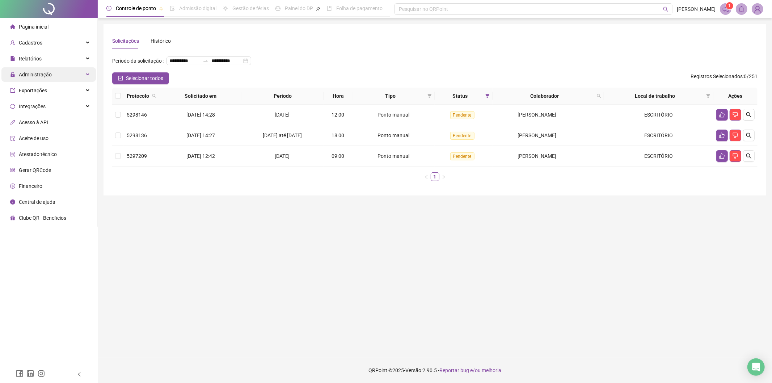
click at [43, 76] on span "Administração" at bounding box center [35, 75] width 33 height 6
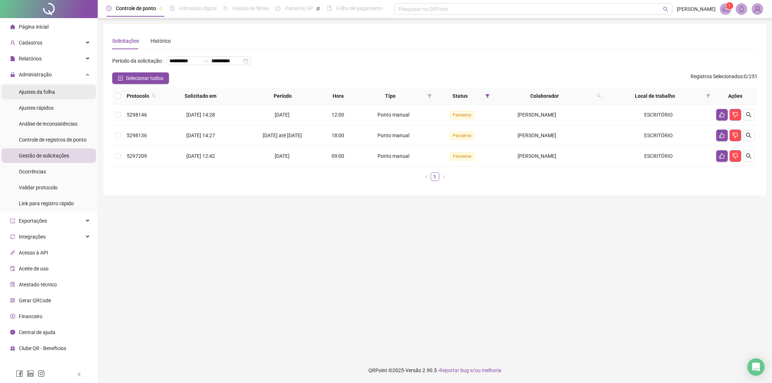
click at [59, 91] on li "Ajustes da folha" at bounding box center [48, 92] width 94 height 14
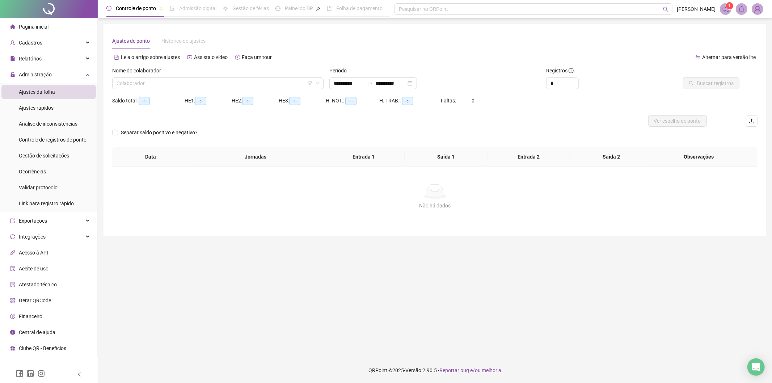
type input "**********"
click at [202, 81] on input "search" at bounding box center [215, 83] width 196 height 11
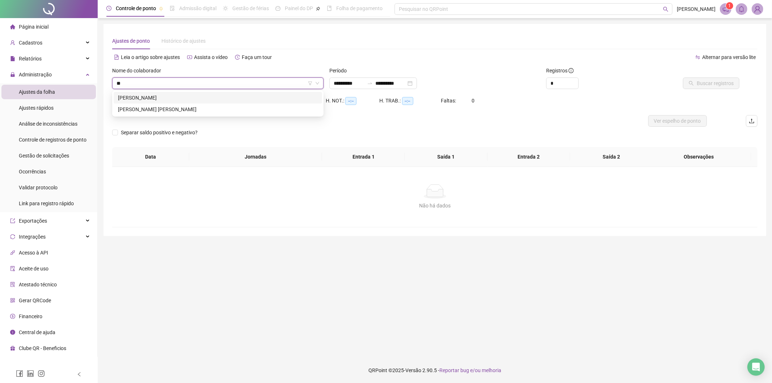
type input "***"
drag, startPoint x: 206, startPoint y: 93, endPoint x: 237, endPoint y: 96, distance: 30.8
click at [206, 95] on div "[PERSON_NAME]" at bounding box center [218, 98] width 200 height 8
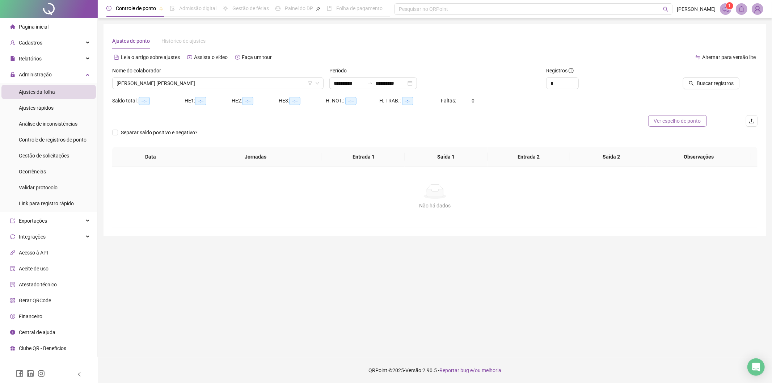
click at [696, 119] on span "Ver espelho de ponto" at bounding box center [677, 121] width 47 height 8
